Goal: Task Accomplishment & Management: Manage account settings

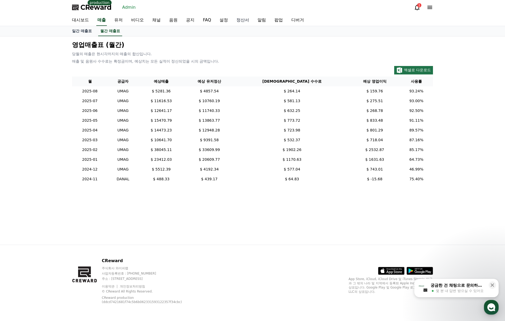
click at [248, 21] on link "정산서" at bounding box center [242, 20] width 21 height 11
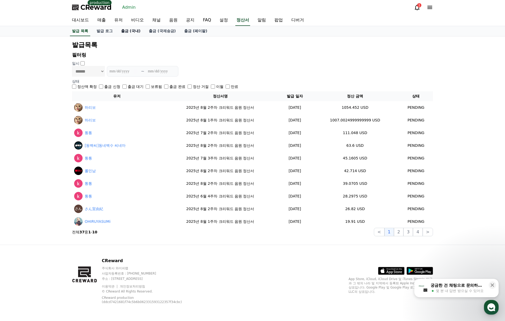
click at [138, 32] on link "출금 (국내)" at bounding box center [131, 31] width 28 height 10
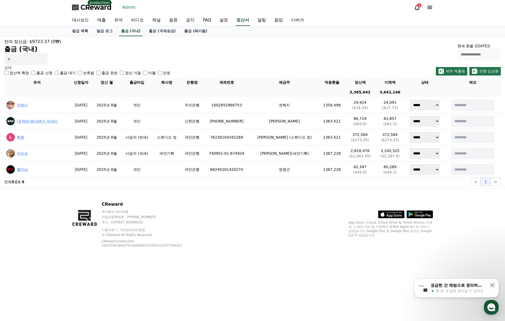
click at [235, 56] on div "**********" at bounding box center [252, 51] width 496 height 26
click at [32, 215] on div "CReward 주식회사 와이피랩 사업자등록번호 : [PHONE_NUMBER] 주소 : [STREET_ADDRESS] 이용약관 개인정보처리방침 …" at bounding box center [252, 226] width 505 height 76
click at [37, 240] on div "CReward 주식회사 와이피랩 사업자등록번호 : [PHONE_NUMBER] 주소 : [STREET_ADDRESS] 이용약관 개인정보처리방침 …" at bounding box center [252, 226] width 505 height 76
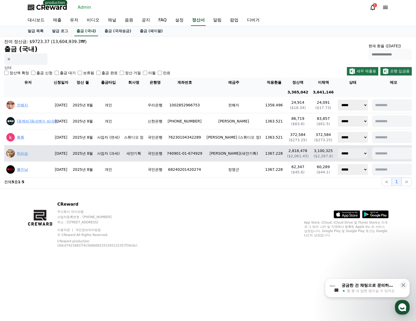
click at [388, 151] on input at bounding box center [393, 153] width 43 height 12
type input "*"
type input "***"
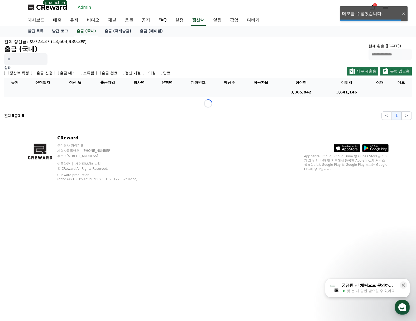
click at [263, 186] on div "CReward 주식회사 와이피랩 사업자등록번호 : [PHONE_NUMBER] 주소 : [STREET_ADDRESS] 이용약관 개인정보처리방침 …" at bounding box center [207, 160] width 369 height 76
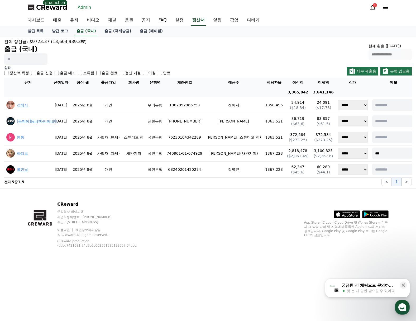
click at [102, 192] on div "CReward 주식회사 와이피랩 사업자등록번호 : [PHONE_NUMBER] 주소 : [STREET_ADDRESS] 이용약관 개인정보처리방침 …" at bounding box center [207, 226] width 369 height 76
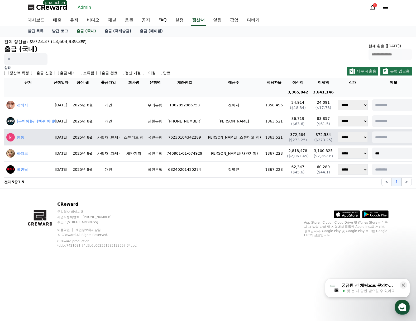
click at [383, 134] on input at bounding box center [393, 137] width 43 height 12
type input "*"
type input "***"
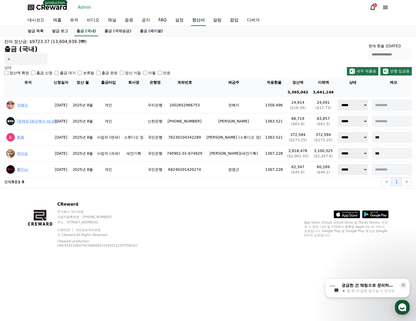
drag, startPoint x: 302, startPoint y: 95, endPoint x: 258, endPoint y: 5, distance: 100.0
click at [322, 93] on tr "3,365,042 3,641,146" at bounding box center [210, 92] width 413 height 10
copy tr "3,641,146"
click at [114, 34] on link "출금 (국제송금)" at bounding box center [117, 31] width 35 height 10
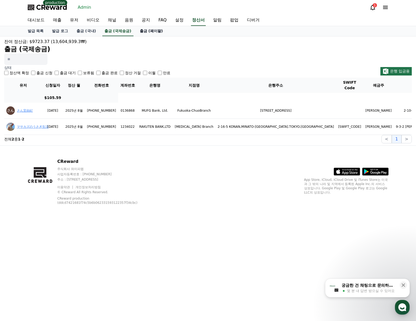
click at [146, 29] on link "출금 (페이팔)" at bounding box center [152, 31] width 32 height 10
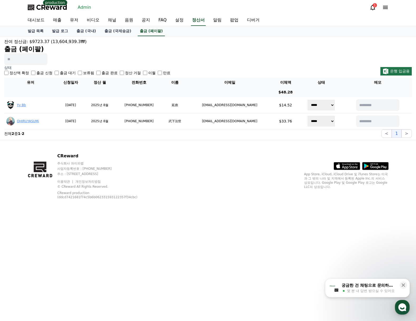
click at [299, 54] on div "잔여 정산금: $9723.37 (13,604,939.3₩) 출금 (페이팔)" at bounding box center [207, 51] width 407 height 26
click at [374, 7] on div "1" at bounding box center [375, 5] width 4 height 4
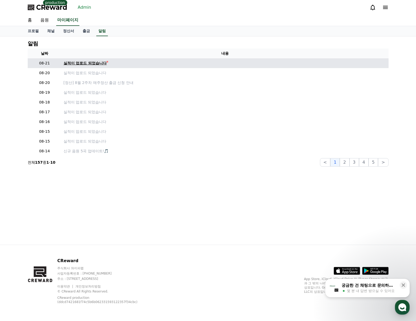
click at [96, 64] on div "실적이 업로드 되었습니다" at bounding box center [85, 63] width 43 height 6
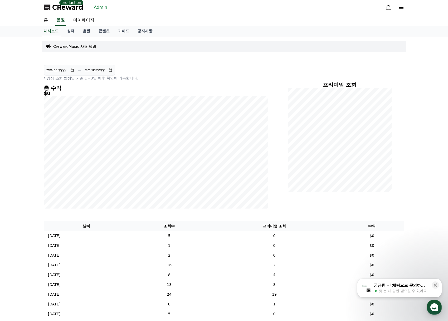
click at [16, 52] on div "**********" at bounding box center [224, 249] width 448 height 426
